Goal: Communication & Community: Answer question/provide support

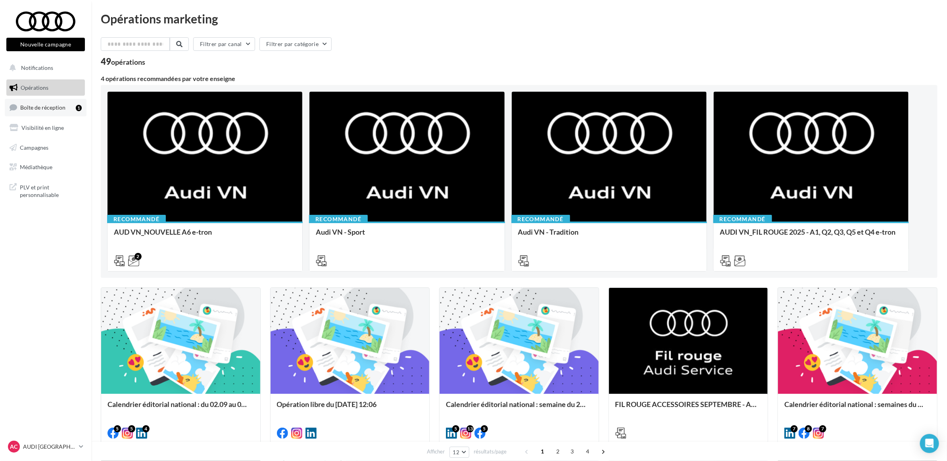
click at [49, 108] on span "Boîte de réception" at bounding box center [42, 107] width 45 height 7
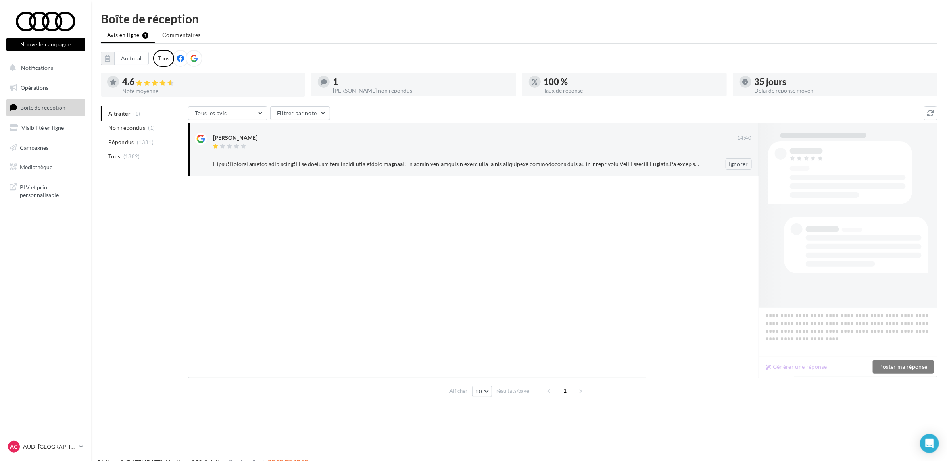
click at [324, 165] on div at bounding box center [456, 164] width 487 height 8
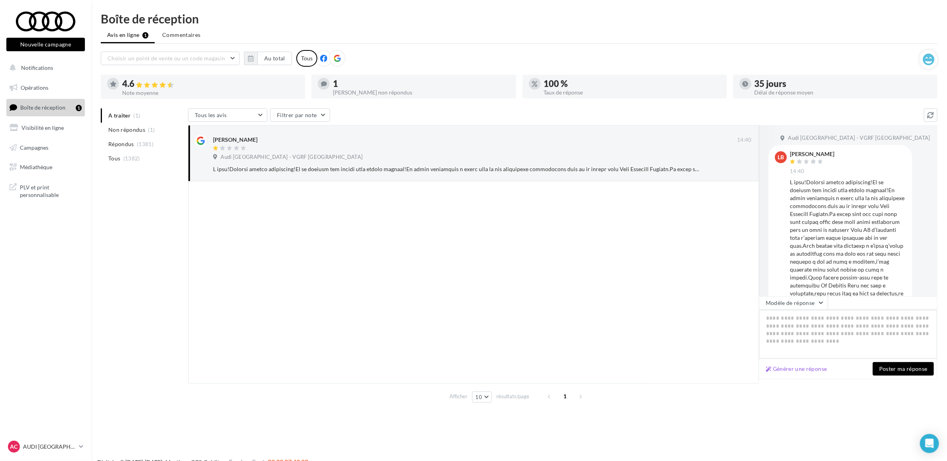
click at [788, 321] on textarea at bounding box center [848, 333] width 179 height 49
paste textarea "**********"
type textarea "**********"
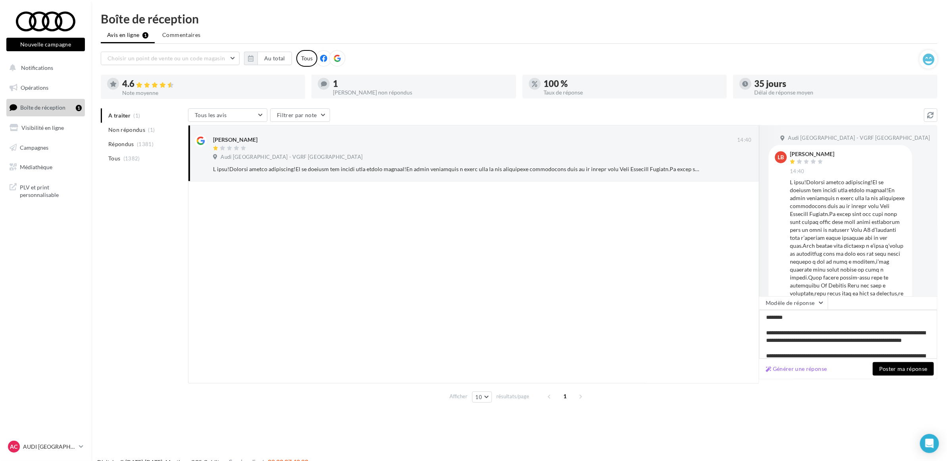
scroll to position [54, 0]
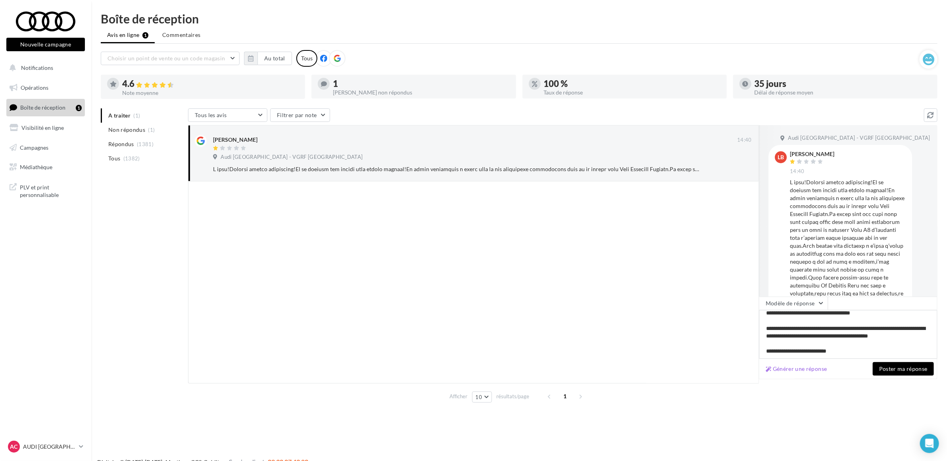
type textarea "**********"
click at [892, 373] on button "Poster ma réponse" at bounding box center [903, 368] width 61 height 13
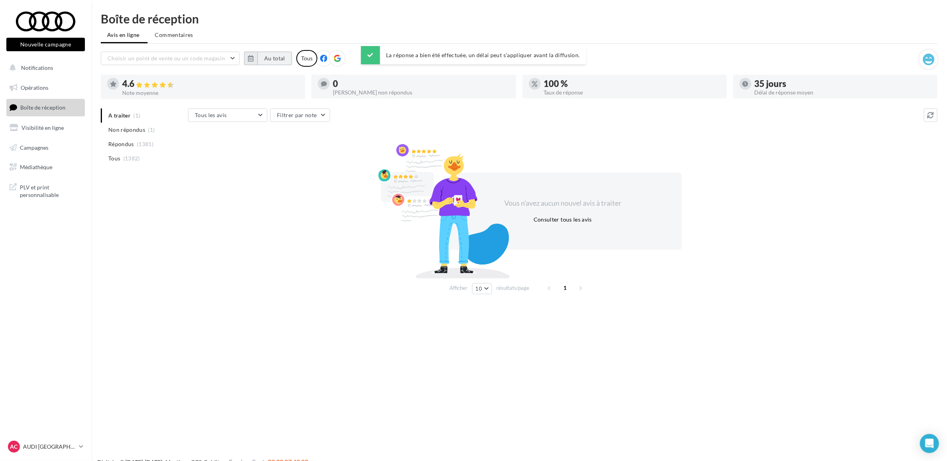
click at [280, 52] on button "Au total" at bounding box center [274, 58] width 35 height 13
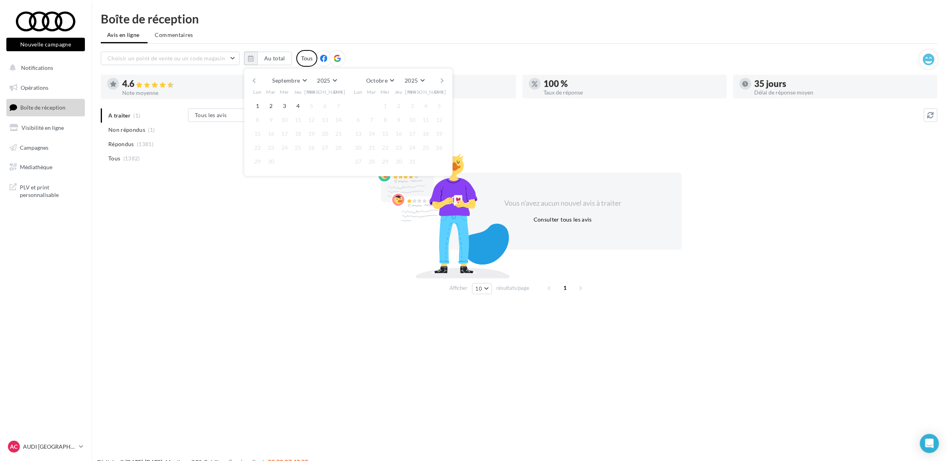
click at [254, 80] on button "button" at bounding box center [254, 80] width 7 height 11
click at [259, 80] on div "Août [PERSON_NAME] Mars Avril Mai Juin Juillet Août Septembre Octobre Novembre …" at bounding box center [347, 80] width 181 height 11
click at [255, 81] on button "button" at bounding box center [254, 80] width 7 height 11
click at [270, 104] on button "1" at bounding box center [271, 106] width 12 height 12
click at [443, 77] on button "button" at bounding box center [442, 80] width 7 height 11
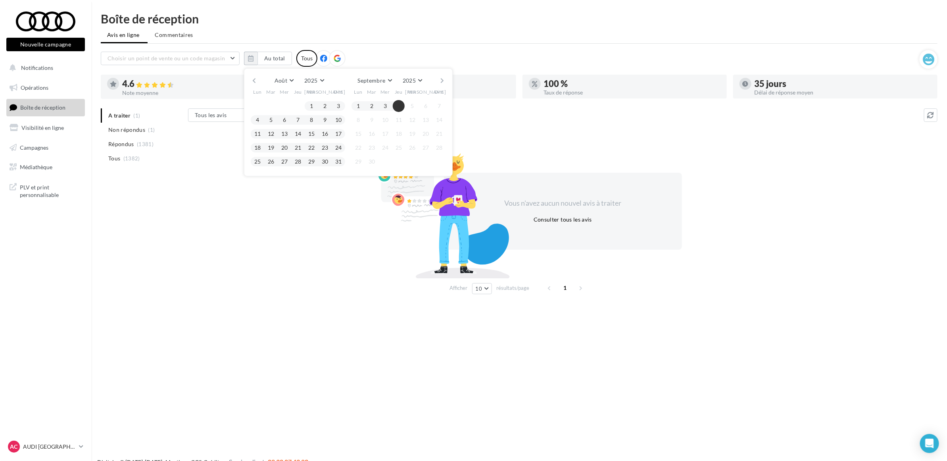
click at [400, 104] on button "4" at bounding box center [399, 106] width 12 height 12
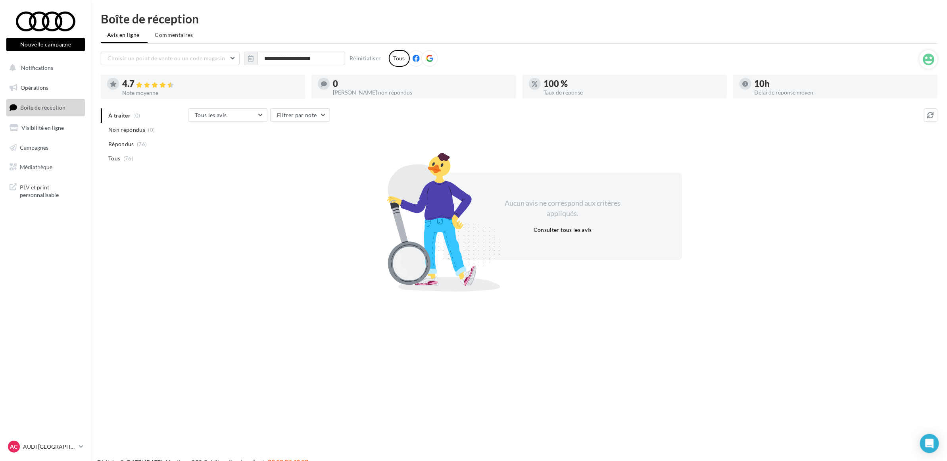
click at [302, 223] on div "Aucun avis ne correspond aux critères appliqués. Consulter tous les avis" at bounding box center [562, 216] width 749 height 138
click at [277, 228] on div "Aucun avis ne correspond aux critères appliqués. Consulter tous les avis" at bounding box center [562, 216] width 749 height 138
click at [150, 130] on span "(0)" at bounding box center [151, 130] width 7 height 6
click at [142, 114] on li "A traiter (0)" at bounding box center [143, 115] width 84 height 14
click at [140, 199] on div "A traiter (0) Non répondus (0) Répondus (76) Tous (76) Tous les avis Tous les a…" at bounding box center [519, 198] width 837 height 180
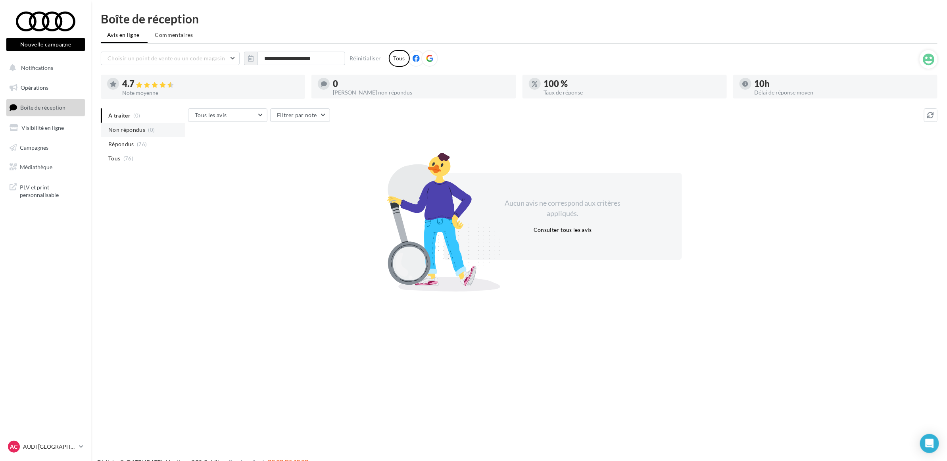
click at [140, 134] on li "Non répondus (0)" at bounding box center [143, 130] width 84 height 14
click at [139, 118] on li "A traiter (0)" at bounding box center [143, 115] width 84 height 14
click at [138, 160] on li "Tous (76)" at bounding box center [143, 158] width 84 height 14
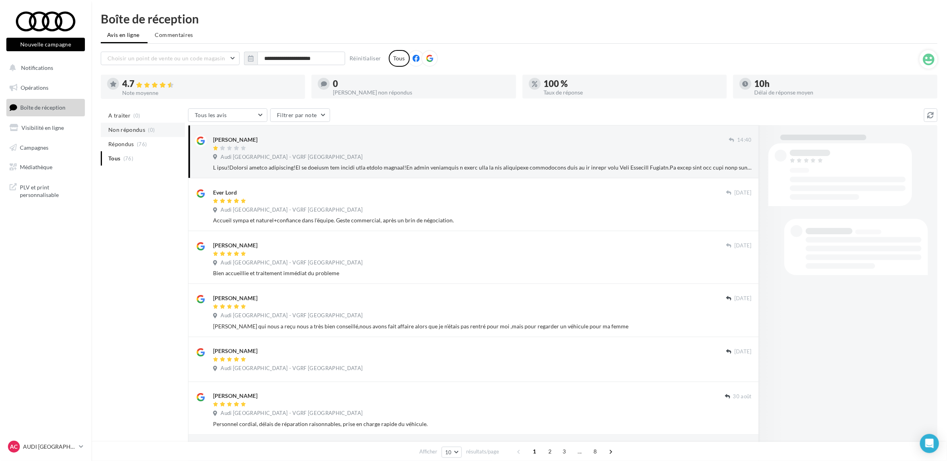
click at [131, 123] on li "Non répondus (0)" at bounding box center [143, 130] width 84 height 14
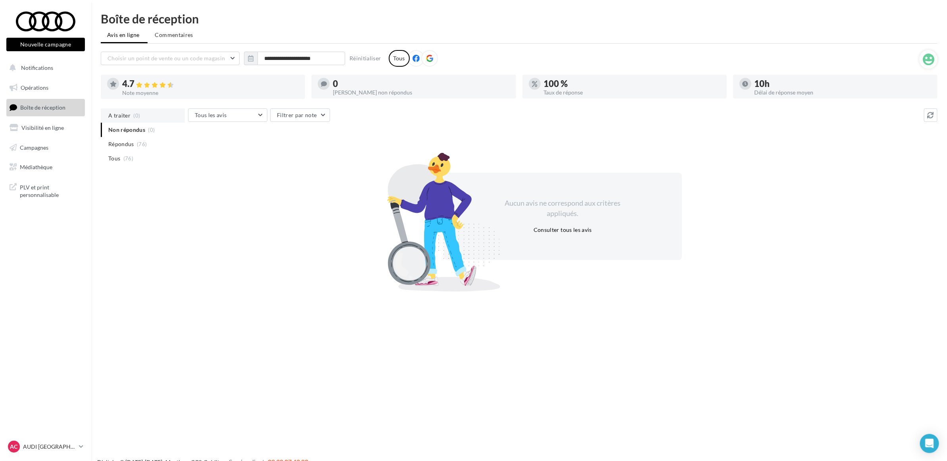
click at [131, 115] on li "A traiter (0)" at bounding box center [143, 115] width 84 height 14
click at [128, 223] on div "A traiter (0) Non répondus (0) Répondus (76) Tous (76) Tous les avis Tous les a…" at bounding box center [519, 198] width 837 height 180
click at [132, 122] on ul "A traiter (0) Non répondus (0) Répondus (76) Tous (76)" at bounding box center [143, 136] width 84 height 57
click at [133, 112] on ul "A traiter (0) Non répondus (0) Répondus (76) Tous (76)" at bounding box center [143, 136] width 84 height 57
click at [137, 190] on div "A traiter (0) Non répondus (0) Répondus (76) Tous (76) Tous les avis Tous les a…" at bounding box center [519, 198] width 837 height 180
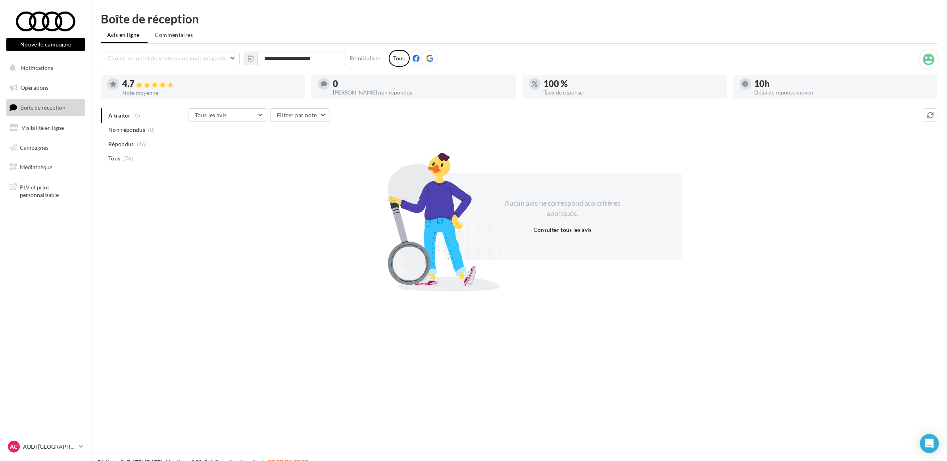
click at [154, 183] on div "A traiter (0) Non répondus (0) Répondus (76) Tous (76) Tous les avis Tous les a…" at bounding box center [519, 198] width 837 height 180
click at [143, 124] on li "Non répondus (0)" at bounding box center [143, 130] width 84 height 14
click at [134, 115] on span "(0)" at bounding box center [137, 115] width 7 height 6
click at [119, 207] on div "A traiter (0) Non répondus (0) Répondus (76) Tous (76) Tous les avis Tous les a…" at bounding box center [519, 198] width 837 height 180
drag, startPoint x: 756, startPoint y: 92, endPoint x: 863, endPoint y: 104, distance: 108.2
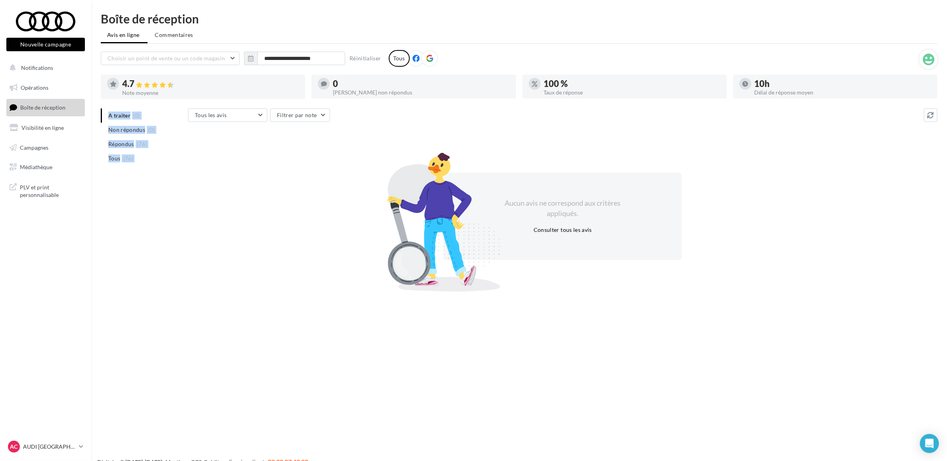
click at [863, 104] on div "**********" at bounding box center [519, 169] width 837 height 238
drag, startPoint x: 863, startPoint y: 104, endPoint x: 683, endPoint y: 62, distance: 184.6
click at [683, 62] on div "**********" at bounding box center [510, 58] width 819 height 17
click at [259, 177] on div "Aucun avis ne correspond aux critères appliqués. Consulter tous les avis" at bounding box center [562, 216] width 749 height 138
click at [80, 445] on icon at bounding box center [81, 446] width 4 height 7
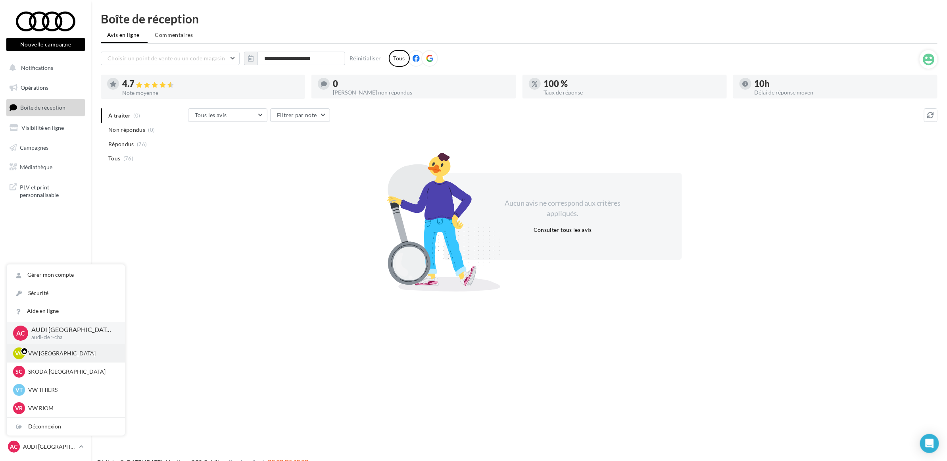
click at [72, 353] on p "VW [GEOGRAPHIC_DATA]" at bounding box center [71, 353] width 87 height 8
